Goal: Browse casually: Explore the website without a specific task or goal

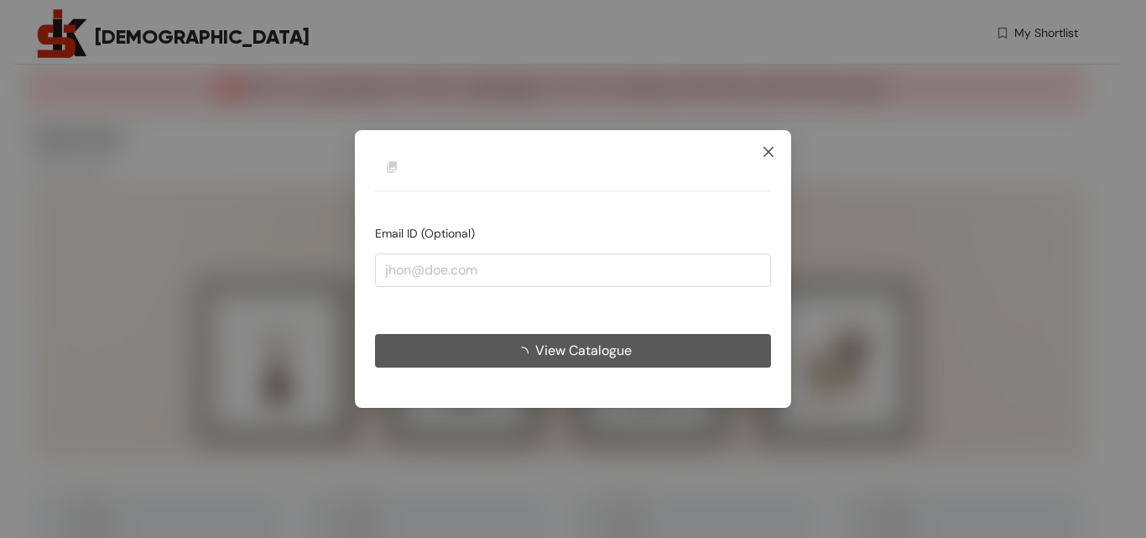
click at [769, 148] on icon "close" at bounding box center [768, 151] width 13 height 13
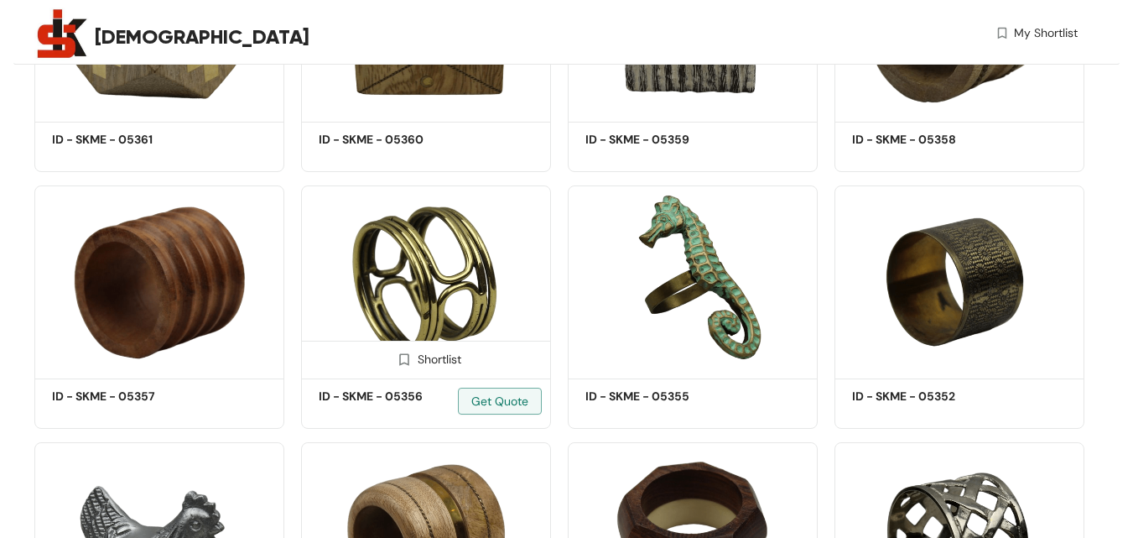
scroll to position [2349, 0]
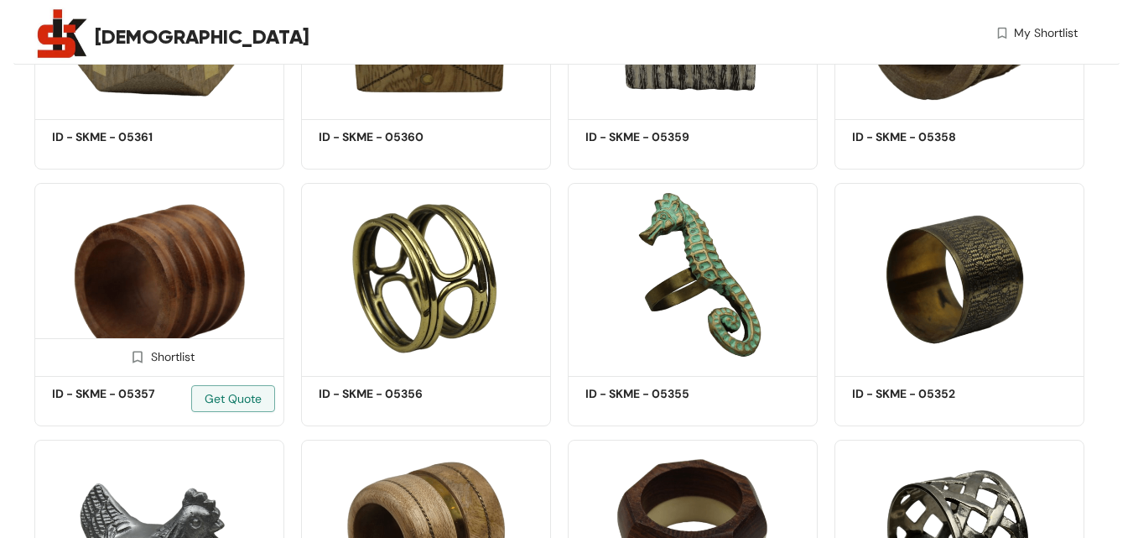
click at [203, 263] on img at bounding box center [159, 277] width 250 height 189
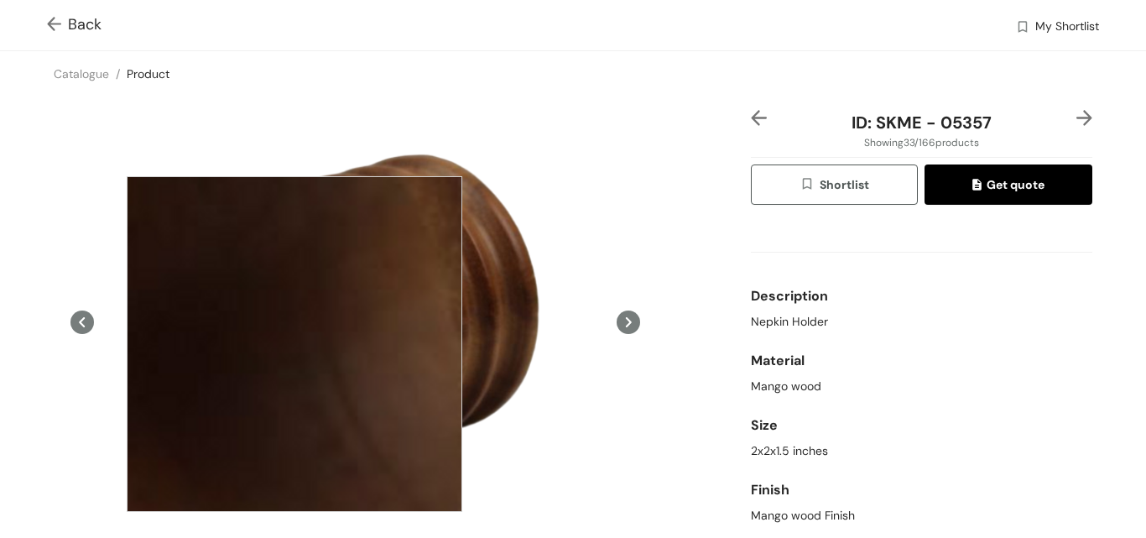
click at [294, 344] on div at bounding box center [295, 344] width 336 height 336
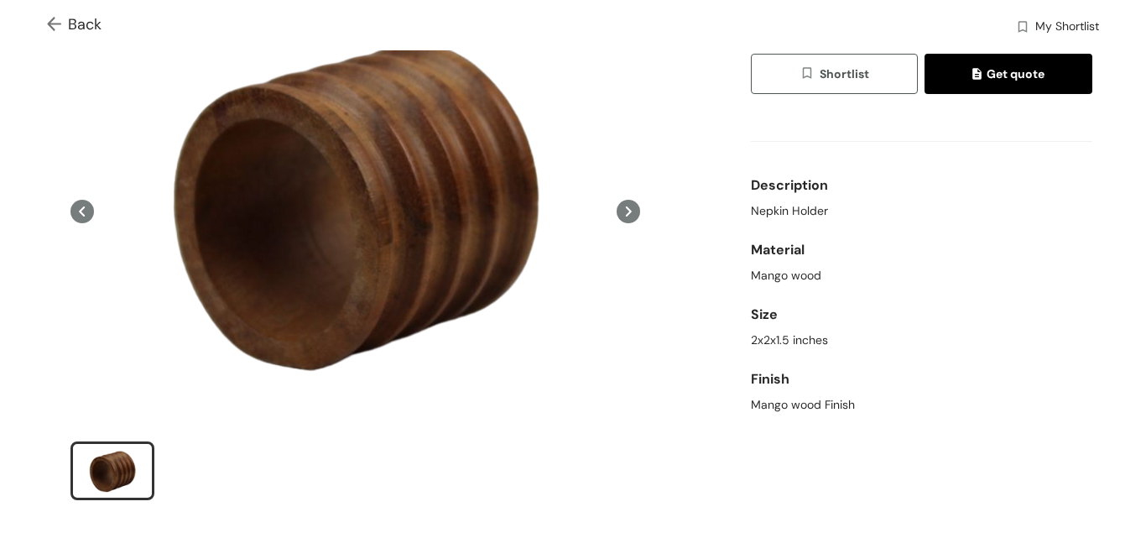
scroll to position [168, 0]
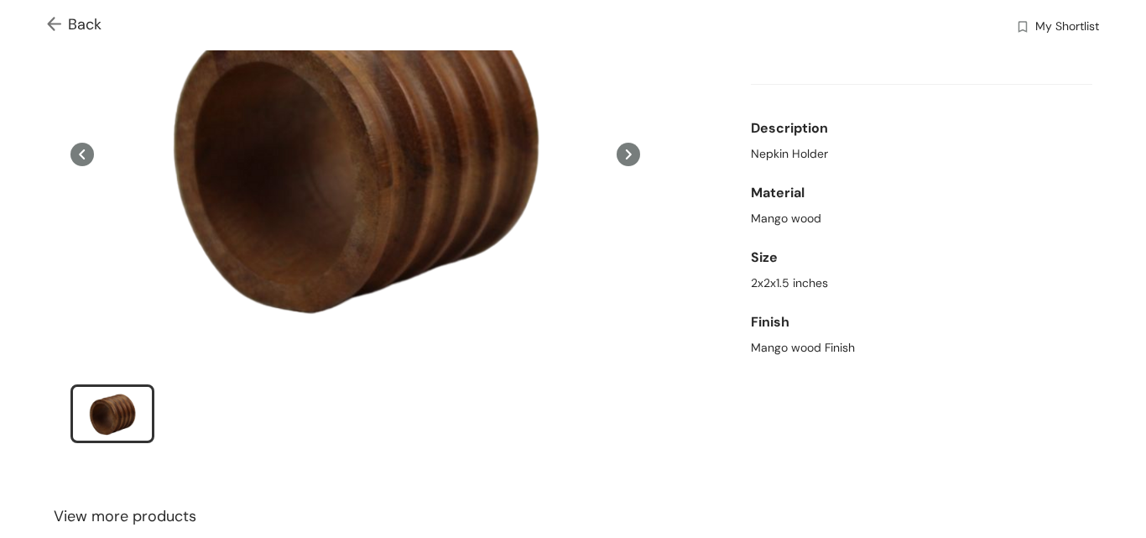
click at [121, 403] on div "slide item 1" at bounding box center [112, 413] width 75 height 50
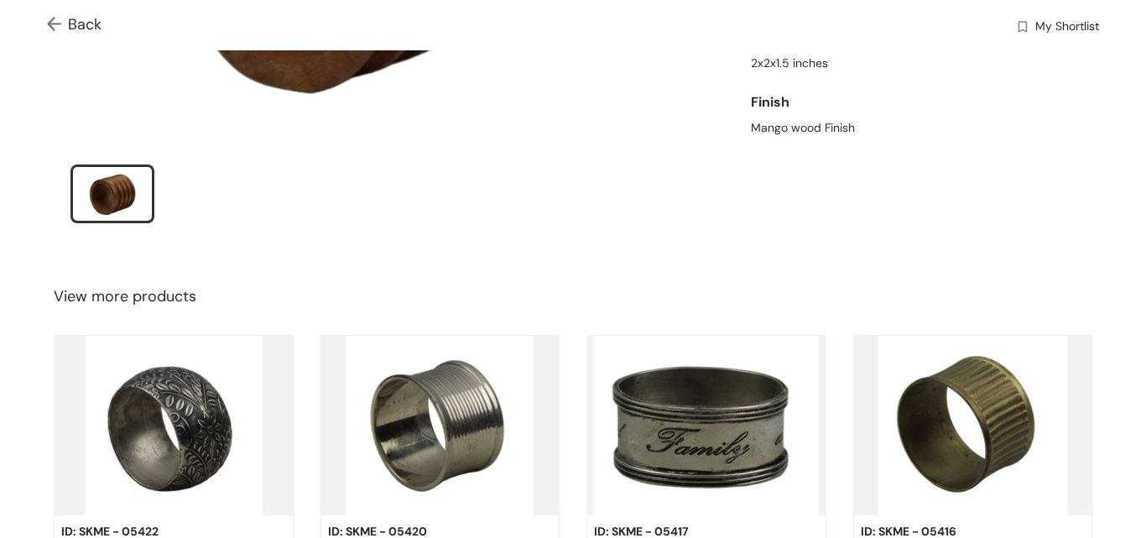
scroll to position [539, 0]
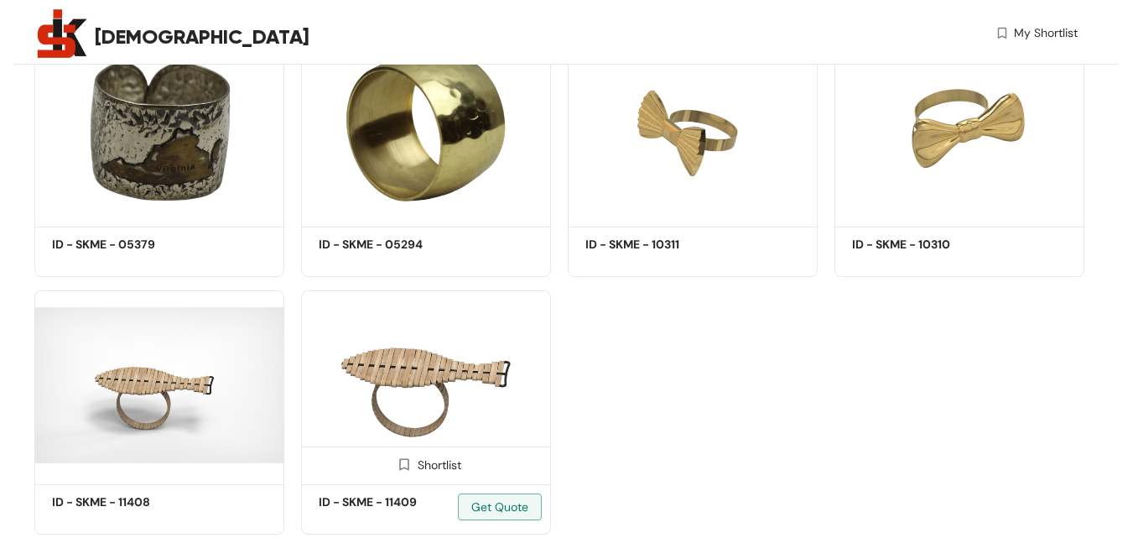
scroll to position [10785, 0]
